Goal: Task Accomplishment & Management: Manage account settings

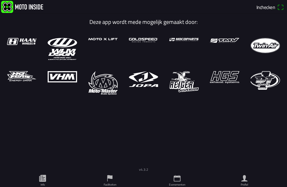
click at [261, 11] on span "Inchecken" at bounding box center [266, 6] width 19 height 7
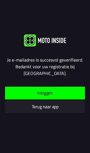
click at [31, 94] on span "Inloggen" at bounding box center [45, 93] width 71 height 13
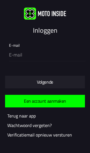
click at [9, 43] on div "E-mail" at bounding box center [44, 51] width 81 height 22
click at [12, 45] on div "E-mail" at bounding box center [46, 50] width 74 height 21
click at [17, 43] on div "E-mail" at bounding box center [46, 50] width 74 height 21
